Goal: Task Accomplishment & Management: Manage account settings

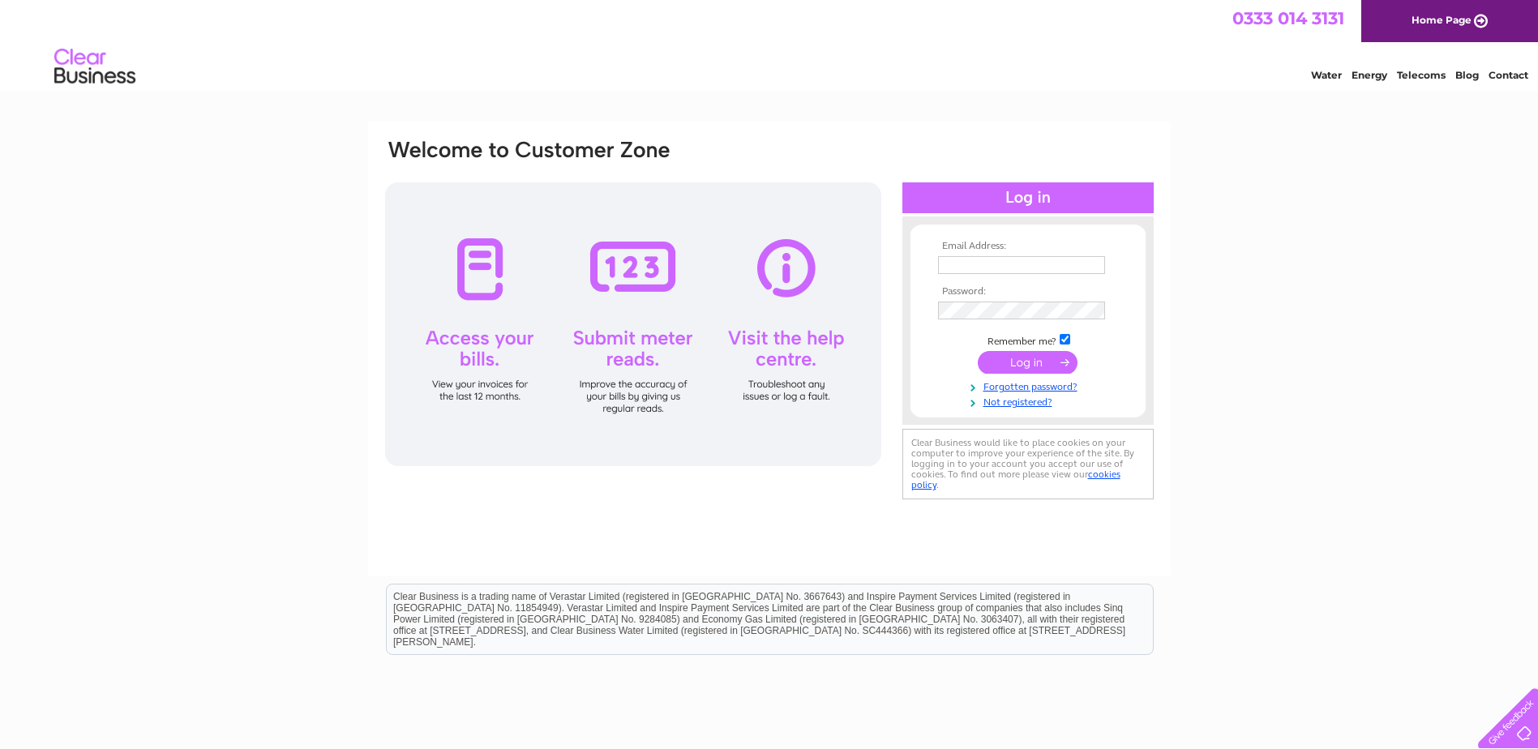
type input "[PERSON_NAME][EMAIL_ADDRESS][DOMAIN_NAME]"
click at [1027, 359] on input "submit" at bounding box center [1028, 362] width 100 height 23
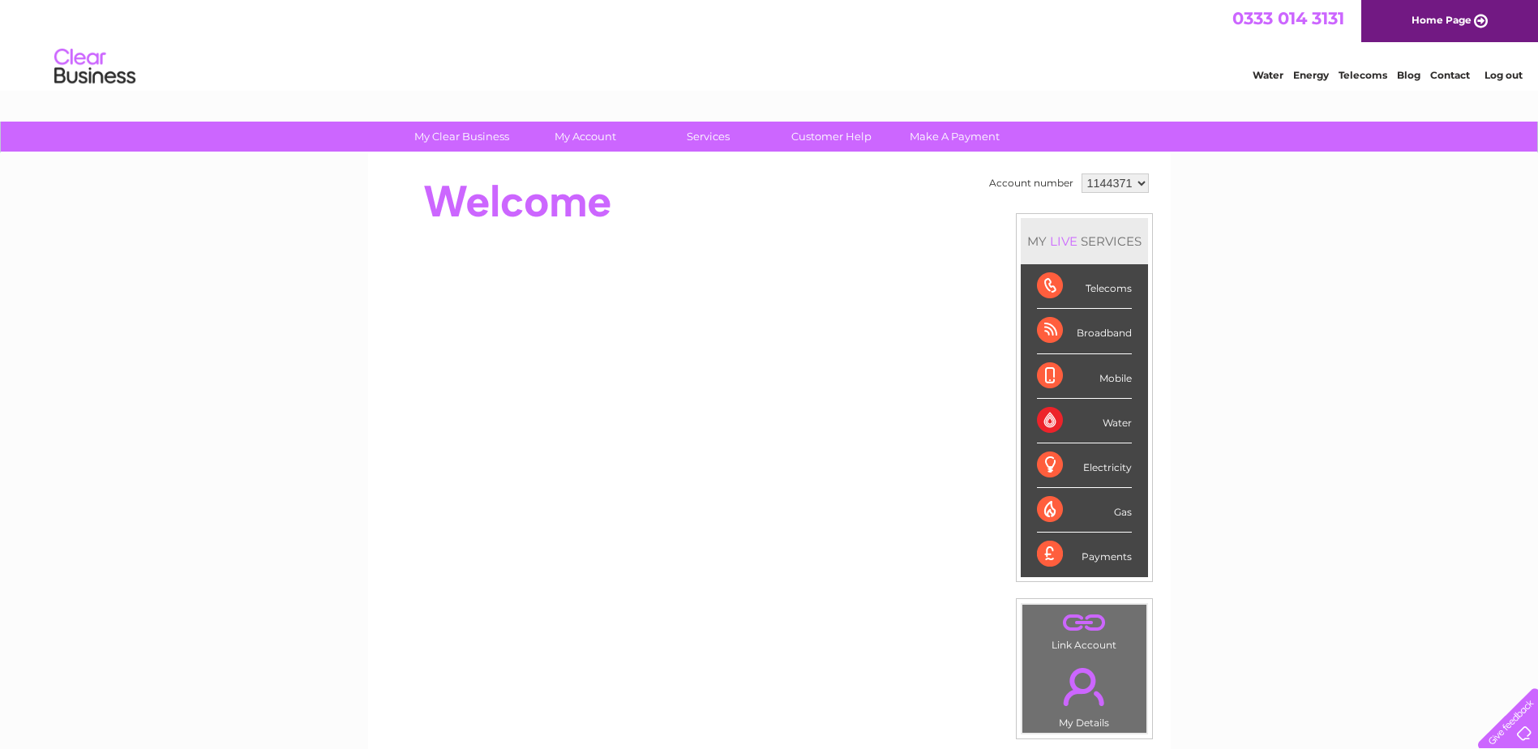
click at [1423, 305] on div "My Clear Business Login Details My Details My Preferences Link Account My Accou…" at bounding box center [769, 577] width 1538 height 911
click at [1487, 71] on link "Log out" at bounding box center [1503, 75] width 38 height 12
